Goal: Communication & Community: Ask a question

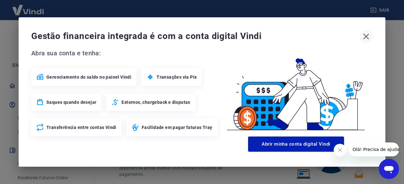
click at [369, 35] on icon "button" at bounding box center [366, 37] width 10 height 10
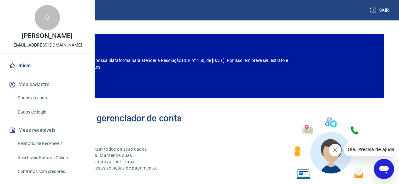
click at [390, 173] on div "Abrir janela de mensagens" at bounding box center [383, 169] width 19 height 19
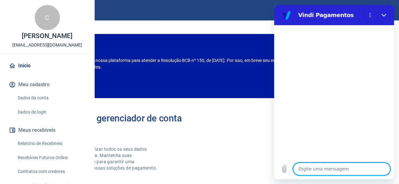
click at [336, 171] on textarea at bounding box center [341, 169] width 97 height 13
type textarea "O"
type textarea "x"
type textarea "Ol"
type textarea "x"
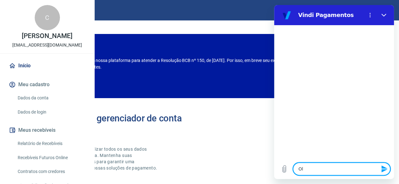
type textarea "Olá"
type textarea "x"
type textarea "Olá"
type textarea "x"
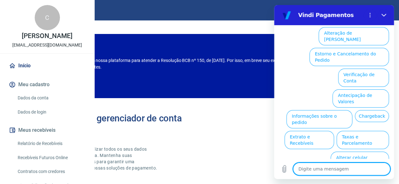
scroll to position [66, 0]
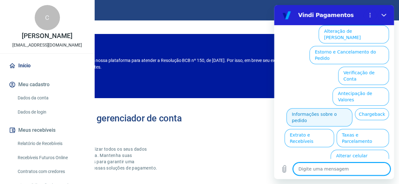
click at [325, 108] on button "Informações sobre o pedido" at bounding box center [319, 117] width 66 height 18
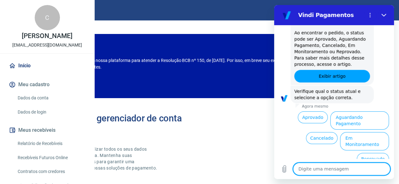
scroll to position [175, 0]
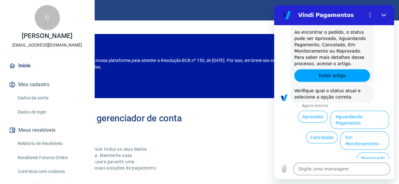
click at [352, 127] on button "Aguardando Pagamento" at bounding box center [359, 120] width 59 height 18
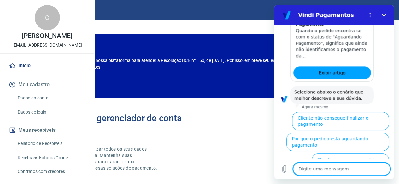
scroll to position [353, 0]
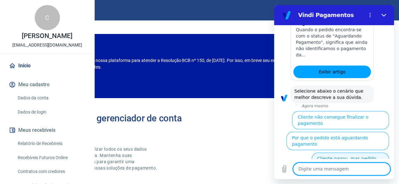
click at [369, 153] on button "Cliente pagou, mas pedido consta 'Aguardando Pagamento'" at bounding box center [349, 165] width 77 height 25
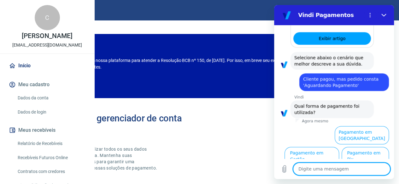
scroll to position [396, 0]
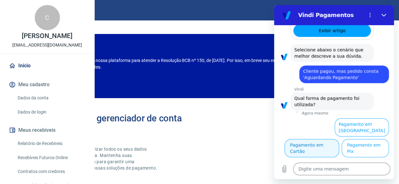
click at [339, 139] on button "Pagamento em Cartão" at bounding box center [311, 148] width 55 height 18
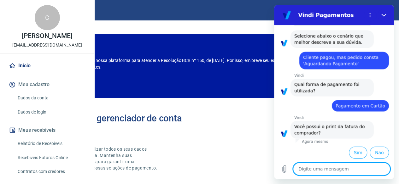
scroll to position [409, 0]
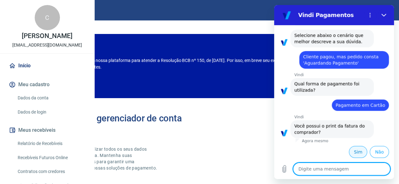
click at [355, 154] on button "Sim" at bounding box center [358, 152] width 18 height 12
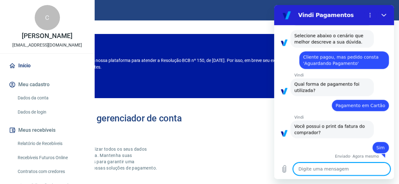
scroll to position [410, 0]
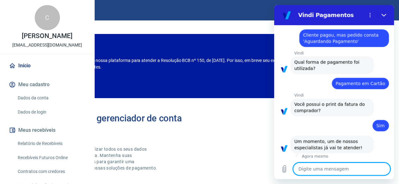
click at [342, 166] on textarea at bounding box center [341, 169] width 97 height 13
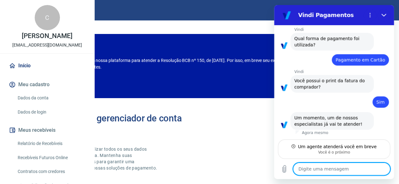
scroll to position [454, 0]
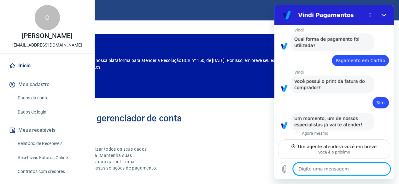
drag, startPoint x: 334, startPoint y: 169, endPoint x: 328, endPoint y: 171, distance: 7.2
click at [334, 172] on textarea at bounding box center [341, 169] width 97 height 13
click at [331, 169] on textarea at bounding box center [341, 169] width 97 height 13
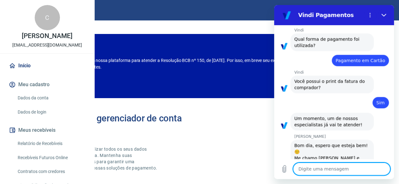
scroll to position [485, 0]
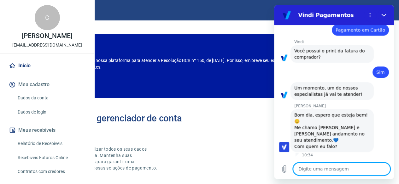
type textarea "x"
click at [332, 167] on textarea at bounding box center [341, 169] width 97 height 13
type textarea "O"
type textarea "x"
type textarea "Oi"
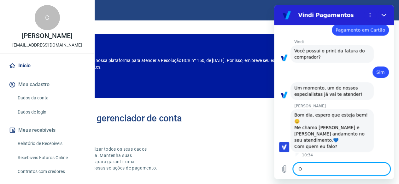
type textarea "x"
type textarea "Oi"
type textarea "x"
type textarea "Oi G"
type textarea "x"
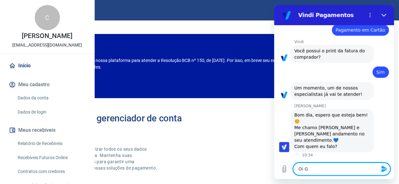
type textarea "Oi Ga"
type textarea "x"
type textarea "Oi Gab"
type textarea "x"
type textarea "Oi Gabr"
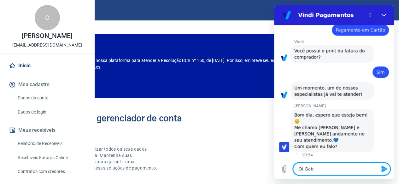
type textarea "x"
type textarea "Oi Gabri"
type textarea "x"
type textarea "Oi Gabrie"
type textarea "x"
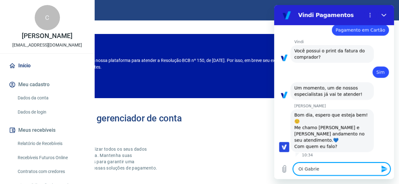
type textarea "Oi Gabriel"
type textarea "x"
type textarea "Oi Gabriell"
type textarea "x"
type textarea "Oi Gabrielle"
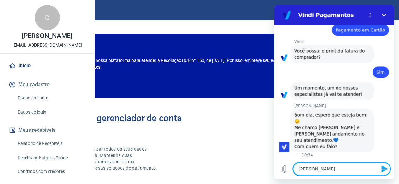
type textarea "x"
type textarea "Oi Gabrielle,"
type textarea "x"
type textarea "Oi Gabrielle,"
type textarea "x"
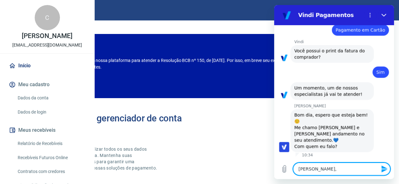
type textarea "Oi Gabrielle, t"
type textarea "x"
type textarea "Oi Gabrielle, tu"
type textarea "x"
type textarea "Oi Gabrielle, tud"
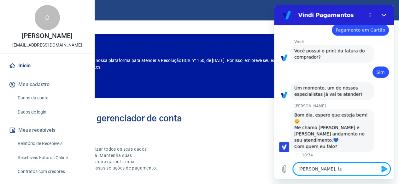
type textarea "x"
type textarea "Oi Gabrielle, tudo"
type textarea "x"
type textarea "Oi Gabrielle, tudo"
type textarea "x"
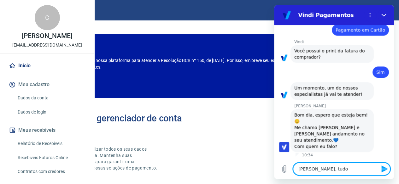
type textarea "Oi Gabrielle, tudo b"
type textarea "x"
type textarea "Oi Gabrielle, tudo be"
type textarea "x"
type textarea "Oi Gabrielle, tudo bem"
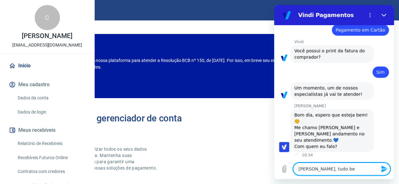
type textarea "x"
type textarea "Oi Gabrielle, tudo bem?"
type textarea "x"
type textarea "Oi Gabrielle, tudo bem?"
type textarea "x"
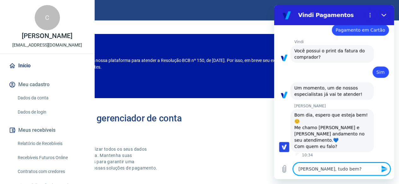
type textarea "Oi Gabrielle, tudo bem? :"
type textarea "x"
type textarea "Oi Gabrielle, tudo bem? :)"
type textarea "x"
type textarea "Oi Gabrielle, tudo bem? :)"
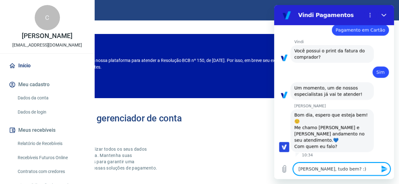
type textarea "x"
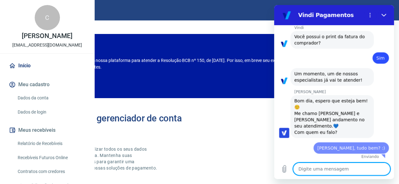
type textarea "x"
type textarea "V"
type textarea "x"
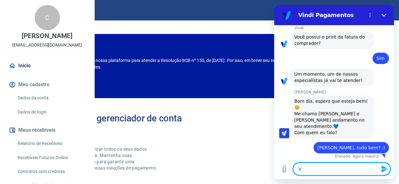
type textarea "Vo"
type textarea "x"
type textarea "Voc"
type textarea "x"
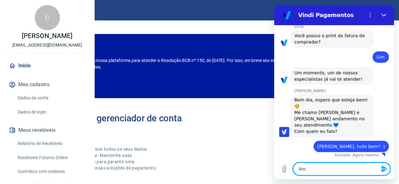
type textarea "Você"
type textarea "x"
type textarea "Você"
type textarea "x"
type textarea "Você f"
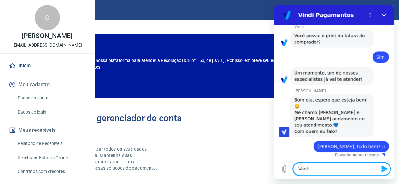
type textarea "x"
type textarea "Você fa"
type textarea "x"
type textarea "Você fal"
type textarea "x"
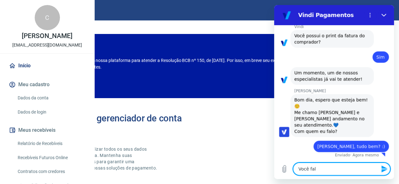
type textarea "Você fala"
type textarea "x"
type textarea "Você falam"
type textarea "x"
type textarea "Você falamc"
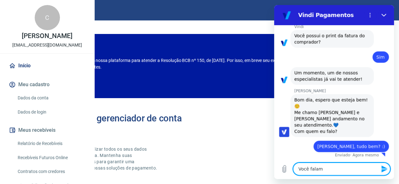
type textarea "x"
type textarea "Você falam"
type textarea "x"
type textarea "Você fala"
type textarea "x"
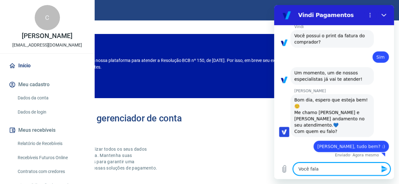
type textarea "Você fala"
type textarea "x"
type textarea "Você fala c"
type textarea "x"
type textarea "Você fala co"
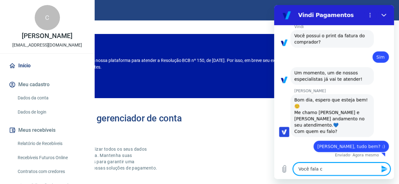
type textarea "x"
type textarea "Você fala com"
type textarea "x"
type textarea "Você fala com"
type textarea "x"
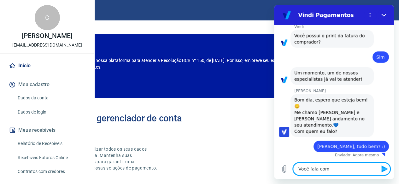
type textarea "Você fala com C"
type textarea "x"
type textarea "Você fala com Cl"
type textarea "x"
type textarea "Você fala com Cla"
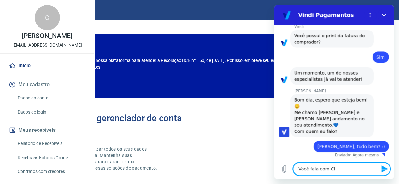
type textarea "x"
type textarea "Você fala com Cl"
type textarea "x"
type textarea "Você fala com C"
type textarea "x"
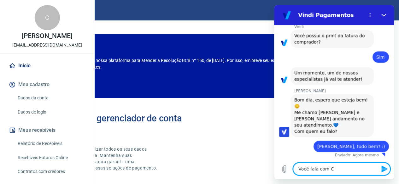
type textarea "Você fala com"
type textarea "x"
type textarea "Você fala com I"
type textarea "x"
type textarea "Você fala com Ia"
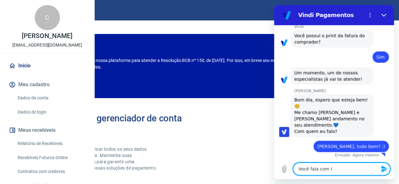
type textarea "x"
type textarea "Você fala com Ias"
type textarea "x"
type textarea "Você fala com Iasm"
type textarea "x"
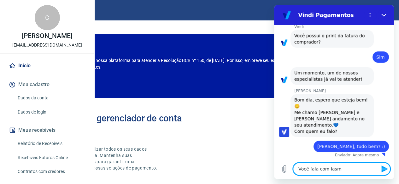
type textarea "Você fala com Iasmi"
type textarea "x"
type textarea "Você fala com Iasmim"
type textarea "x"
type textarea "Você fala com Iasmim"
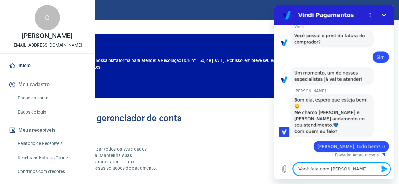
type textarea "x"
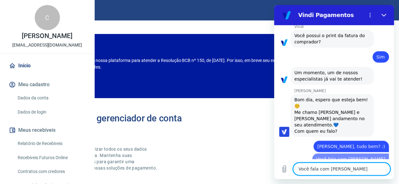
type textarea "x"
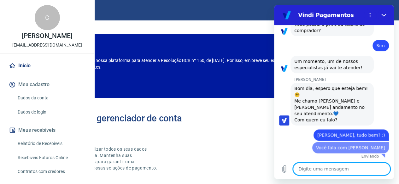
type textarea "G"
type textarea "x"
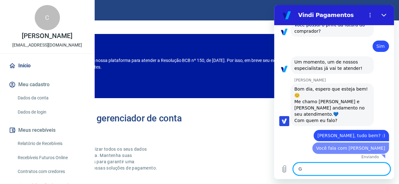
type textarea "Go"
type textarea "x"
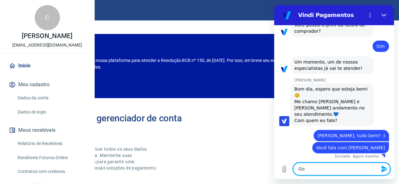
scroll to position [512, 0]
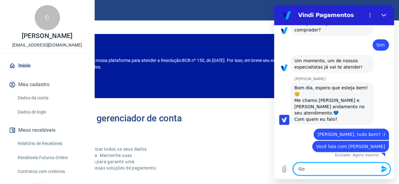
type textarea "Gos"
type textarea "x"
type textarea "Gost"
type textarea "x"
type textarea "Gosta"
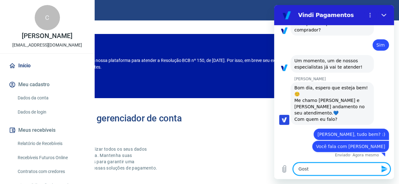
type textarea "x"
type textarea "Gostar"
type textarea "x"
type textarea "Gostari"
type textarea "x"
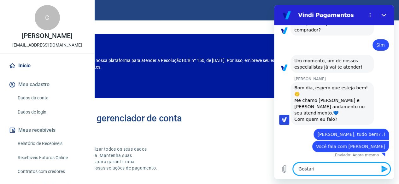
type textarea "Gostaria"
type textarea "x"
type textarea "Gostaria"
type textarea "x"
type textarea "Gostaria d"
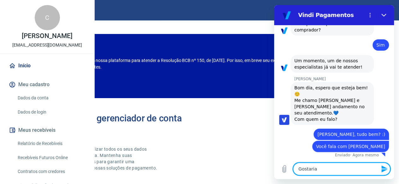
type textarea "x"
type textarea "Gostaria de"
type textarea "x"
type textarea "Gostaria de"
type textarea "x"
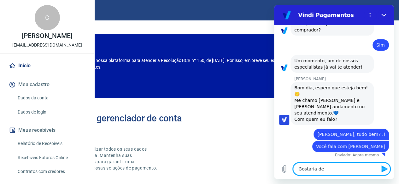
type textarea "Gostaria de u"
type textarea "x"
type textarea "Gostaria de um"
type textarea "x"
type textarea "Gostaria de uma"
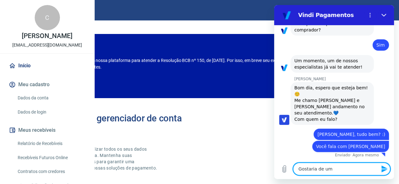
type textarea "x"
type textarea "Gostaria de uma"
type textarea "x"
type textarea "Gostaria de uma a"
type textarea "x"
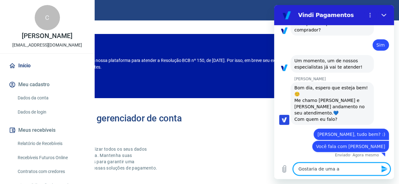
type textarea "Gostaria de uma aj"
type textarea "x"
type textarea "Gostaria de uma aju"
type textarea "x"
type textarea "Gostaria de uma ajud"
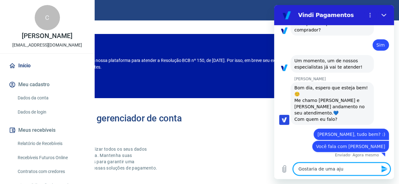
type textarea "x"
type textarea "Gostaria de uma ajuda"
type textarea "x"
type textarea "Gostaria de uma ajuda"
type textarea "x"
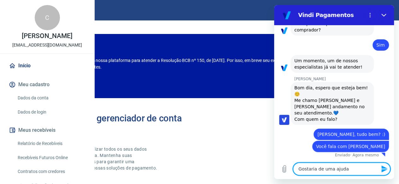
type textarea "Gostaria de uma ajuda r"
type textarea "x"
type textarea "Gostaria de uma ajuda re"
type textarea "x"
type textarea "Gostaria de uma ajuda ref"
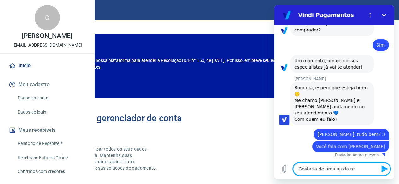
type textarea "x"
type textarea "Gostaria de uma ajuda refe"
type textarea "x"
type textarea "Gostaria de uma ajuda refer"
type textarea "x"
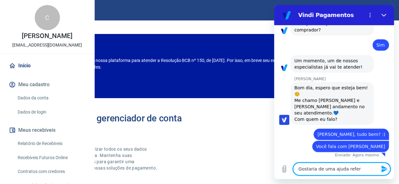
type textarea "Gostaria de uma ajuda refere"
type textarea "x"
type textarea "Gostaria de uma ajuda referen"
type textarea "x"
type textarea "Gostaria de uma ajuda referent"
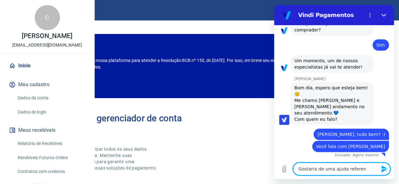
type textarea "x"
type textarea "Gostaria de uma ajuda referente"
type textarea "x"
type textarea "Gostaria de uma ajuda referente"
type textarea "x"
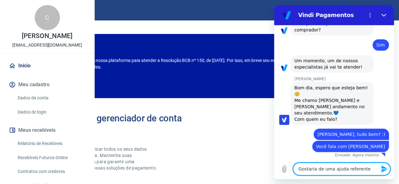
type textarea "Gostaria de uma ajuda referente a"
type textarea "x"
type textarea "Gostaria de uma ajuda referente ao"
type textarea "x"
type textarea "Gostaria de uma ajuda referente aos"
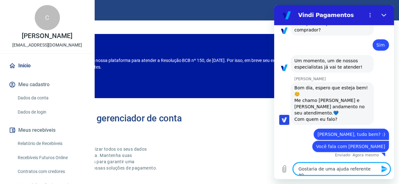
type textarea "x"
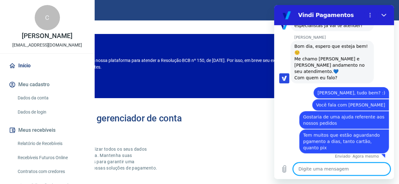
scroll to position [555, 0]
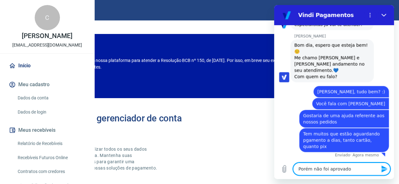
click at [355, 170] on textarea "Porém não foi aprovado" at bounding box center [341, 169] width 97 height 13
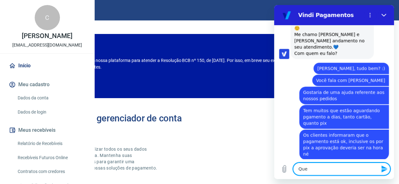
scroll to position [579, 0]
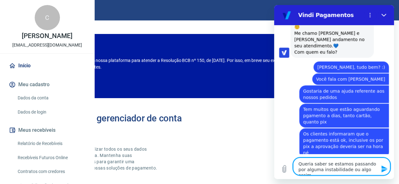
click at [341, 163] on textarea "Queria saber se estamos passando por alguma instabilidade ou algo assim" at bounding box center [341, 167] width 97 height 18
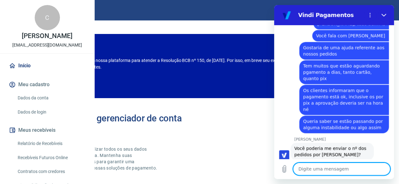
scroll to position [625, 0]
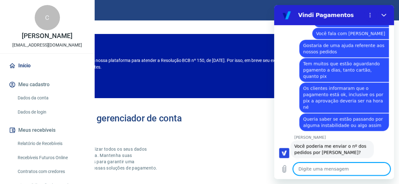
drag, startPoint x: 331, startPoint y: 166, endPoint x: 308, endPoint y: 158, distance: 23.9
click at [331, 166] on textarea at bounding box center [341, 169] width 97 height 13
click at [285, 173] on button "Carregar arquivo" at bounding box center [284, 169] width 13 height 13
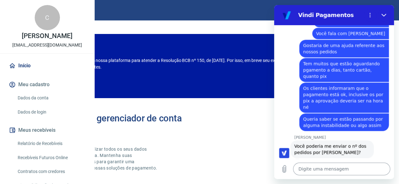
click at [323, 168] on textarea at bounding box center [341, 169] width 97 height 13
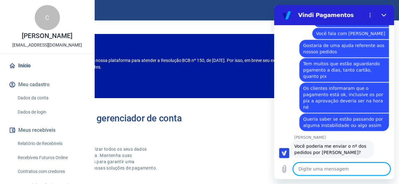
click at [320, 173] on textarea at bounding box center [341, 169] width 97 height 13
click at [286, 166] on icon "Carregar arquivo" at bounding box center [284, 170] width 8 height 8
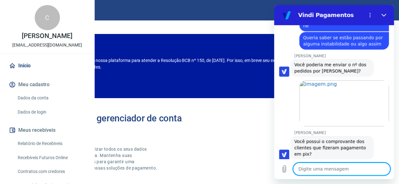
scroll to position [708, 0]
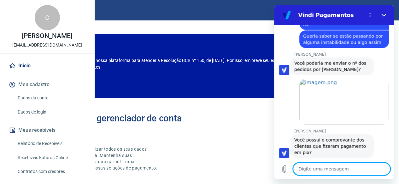
click at [329, 171] on textarea at bounding box center [341, 169] width 97 height 13
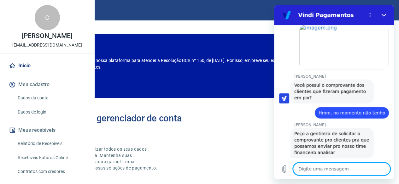
scroll to position [794, 0]
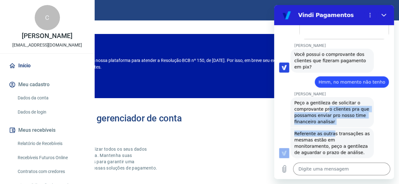
drag, startPoint x: 326, startPoint y: 103, endPoint x: 330, endPoint y: 130, distance: 27.1
click at [330, 130] on div "10:29 diz: Olá Enviado · 10:29 Vindi Vindi diz: Olá, Claudia Regine Alcantara P…" at bounding box center [334, 92] width 120 height 134
click at [337, 118] on div "Gabrielle Jeronymo diz: Peço a gentileza de solicitar o comprovante pro cliente…" at bounding box center [331, 112] width 83 height 30
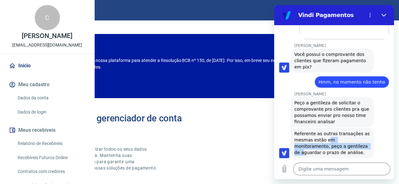
drag, startPoint x: 328, startPoint y: 133, endPoint x: 332, endPoint y: 149, distance: 16.2
click at [335, 144] on div "Gabrielle Jeronymo diz: Referente as outras transações as mesmas estão em monit…" at bounding box center [331, 143] width 83 height 30
click at [332, 149] on div "Gabrielle Jeronymo diz: Referente as outras transações as mesmas estão em monit…" at bounding box center [331, 143] width 83 height 30
click at [317, 168] on textarea at bounding box center [341, 169] width 97 height 13
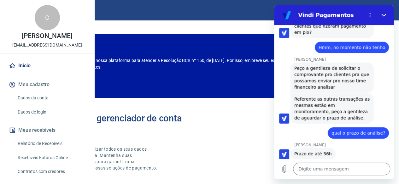
scroll to position [829, 0]
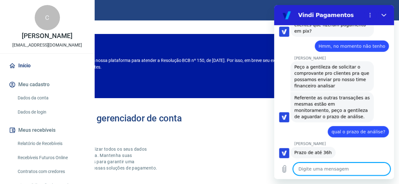
click at [328, 167] on textarea at bounding box center [341, 169] width 97 height 13
click at [325, 150] on span "Prazo de até 36h" at bounding box center [313, 152] width 38 height 5
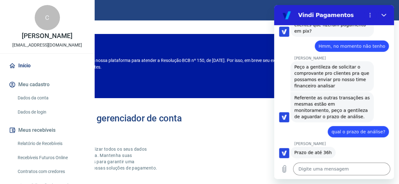
click at [324, 150] on span "Prazo de até 36h" at bounding box center [313, 152] width 38 height 5
click at [341, 168] on textarea at bounding box center [341, 169] width 97 height 13
click at [334, 148] on div "Gabrielle Jeronymo diz: Prazo de até 36h" at bounding box center [336, 153] width 115 height 12
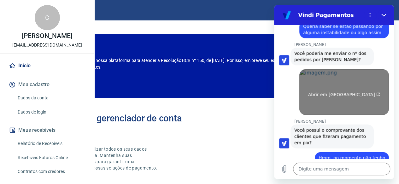
scroll to position [703, 0]
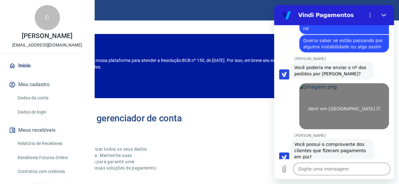
click at [340, 107] on link "Abrir em nova aba" at bounding box center [344, 107] width 90 height 46
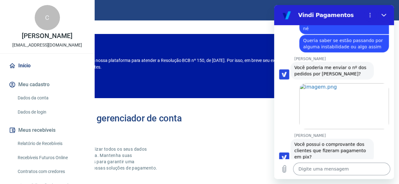
click at [331, 167] on textarea at bounding box center [341, 169] width 97 height 13
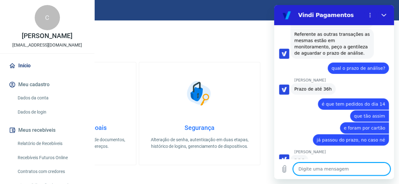
scroll to position [893, 0]
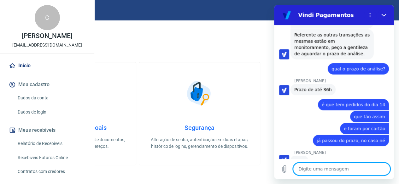
click at [325, 175] on textarea at bounding box center [341, 169] width 97 height 13
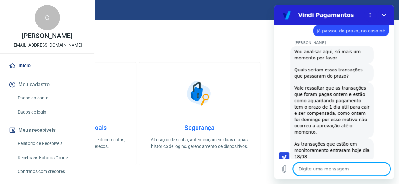
scroll to position [1007, 0]
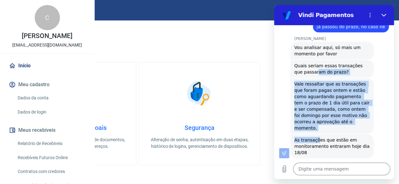
drag, startPoint x: 316, startPoint y: 134, endPoint x: 312, endPoint y: 91, distance: 43.4
click at [308, 77] on div "10:29 diz: Olá Enviado · 10:29 Vindi Vindi diz: Olá, Claudia Regine Alcantara P…" at bounding box center [334, 92] width 120 height 134
drag, startPoint x: 312, startPoint y: 84, endPoint x: 304, endPoint y: 96, distance: 14.7
click at [312, 84] on span "Vale ressaltar que as transações que foram pagas ontem e estão como aguardando …" at bounding box center [332, 106] width 77 height 49
click at [293, 109] on div "Gabrielle Jeronymo diz: Vale ressaltar que as transações que foram pagas ontem …" at bounding box center [331, 105] width 83 height 55
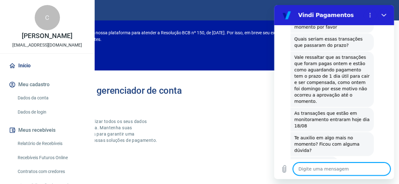
scroll to position [0, 0]
